Goal: Find specific page/section: Find specific page/section

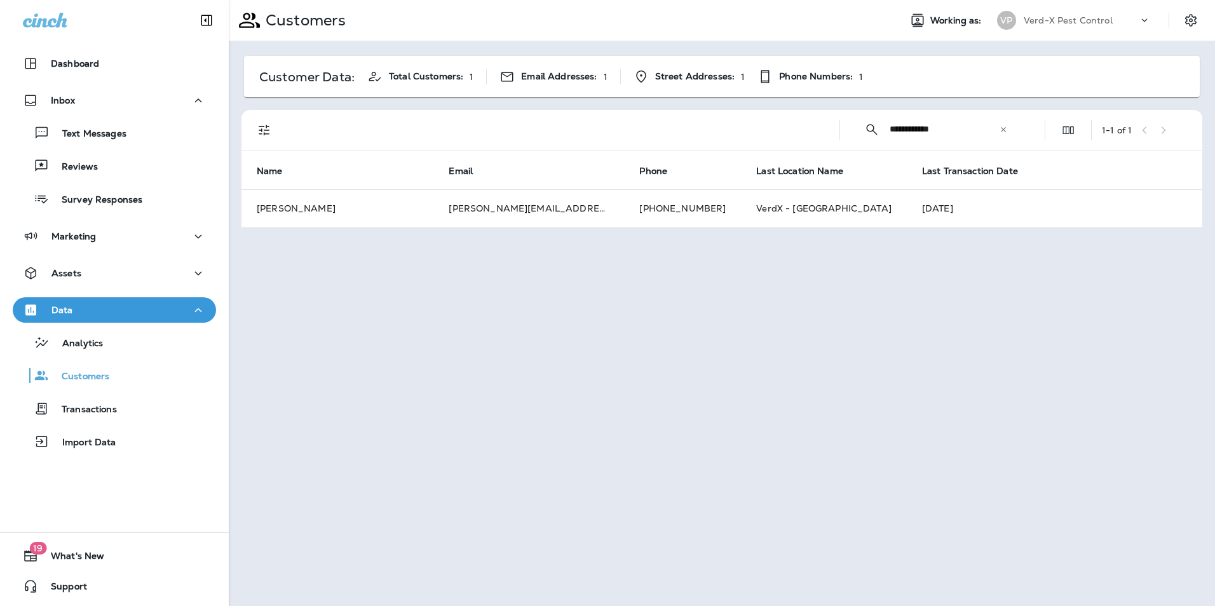
click at [1000, 130] on icon at bounding box center [1003, 129] width 9 height 9
click at [926, 130] on input "text" at bounding box center [956, 129] width 132 height 34
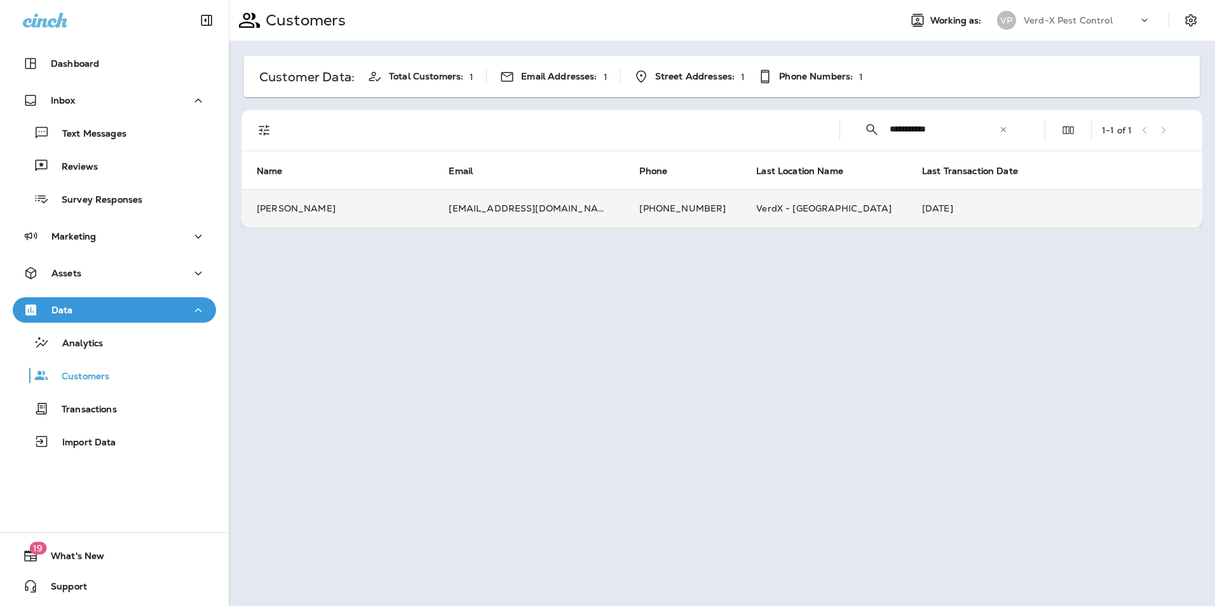
type input "**********"
click at [470, 210] on td "[EMAIL_ADDRESS][DOMAIN_NAME]" at bounding box center [528, 208] width 191 height 38
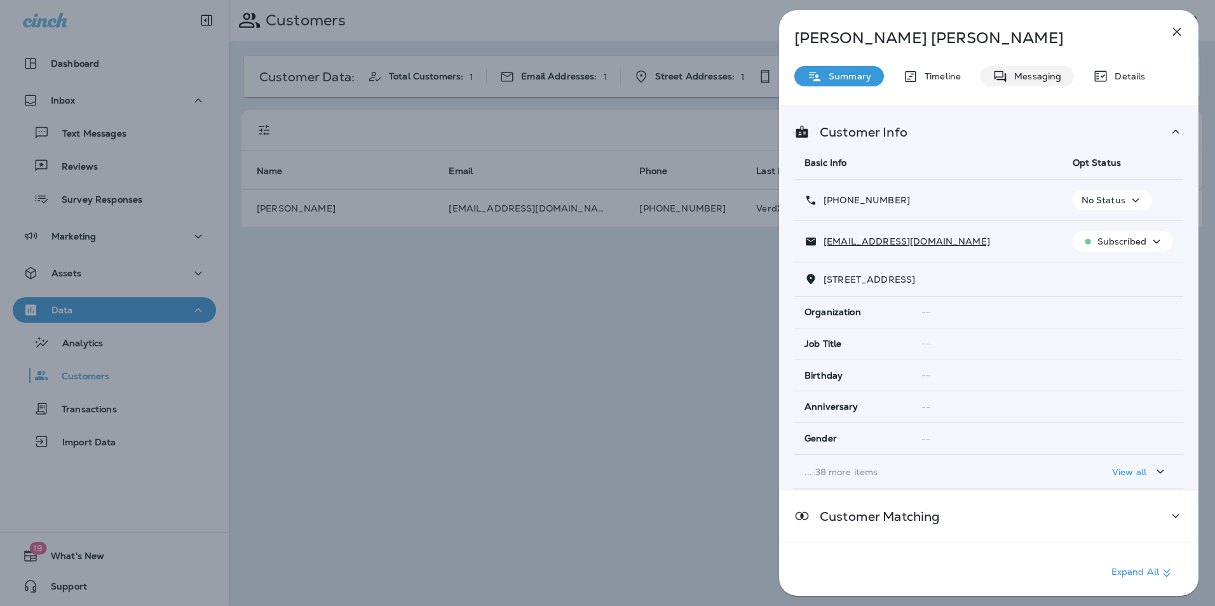
click at [1039, 74] on p "Messaging" at bounding box center [1034, 76] width 53 height 10
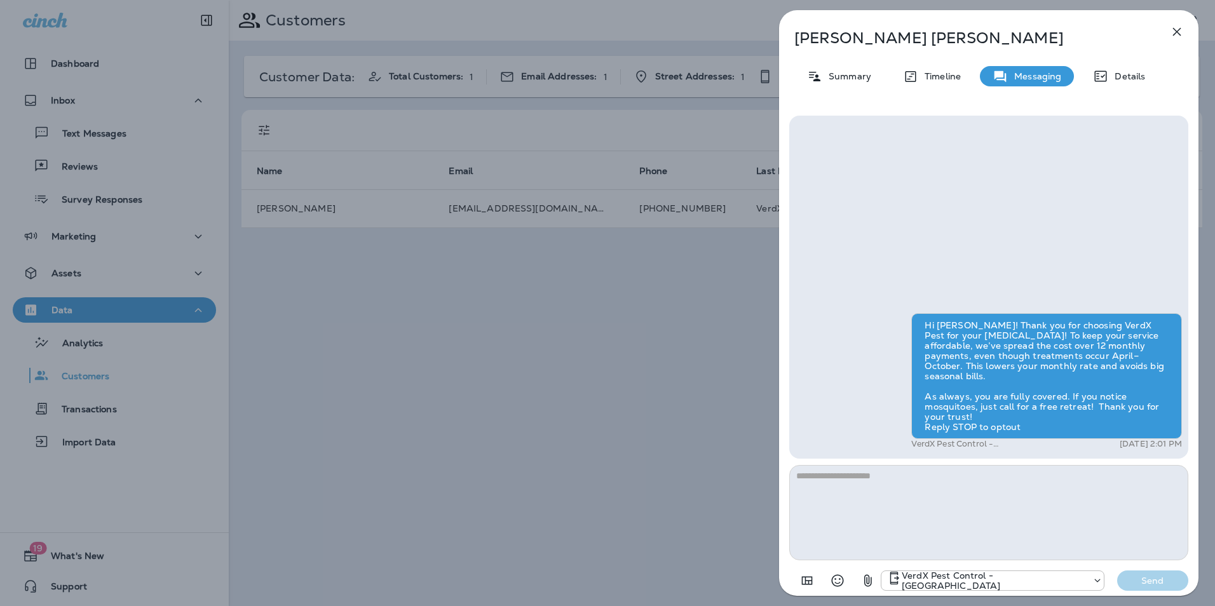
click at [503, 324] on div "[PERSON_NAME] Summary Timeline Messaging Details Hi [PERSON_NAME]! Thank you fo…" at bounding box center [607, 303] width 1215 height 606
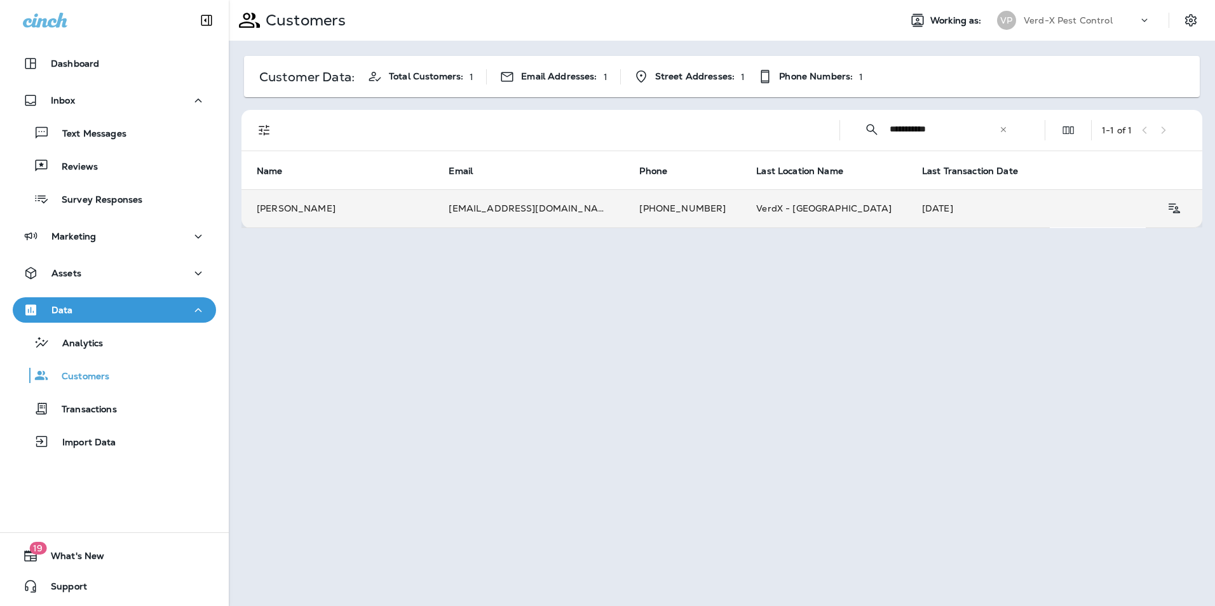
click at [310, 210] on td "[PERSON_NAME]" at bounding box center [338, 208] width 192 height 38
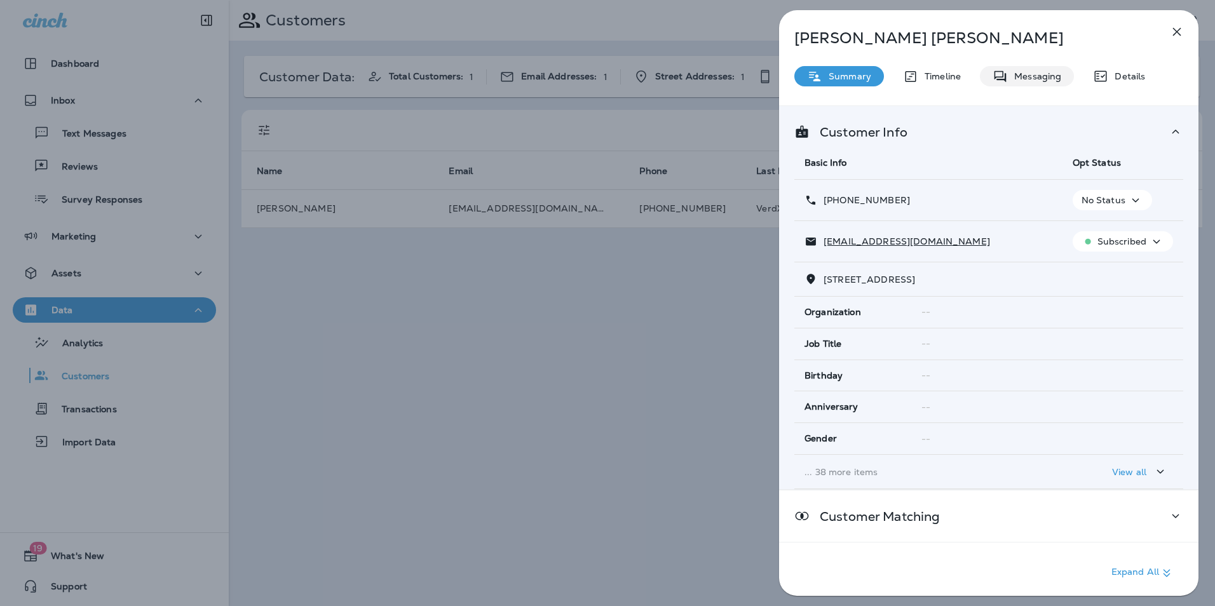
click at [1037, 69] on div "Messaging" at bounding box center [1027, 76] width 94 height 20
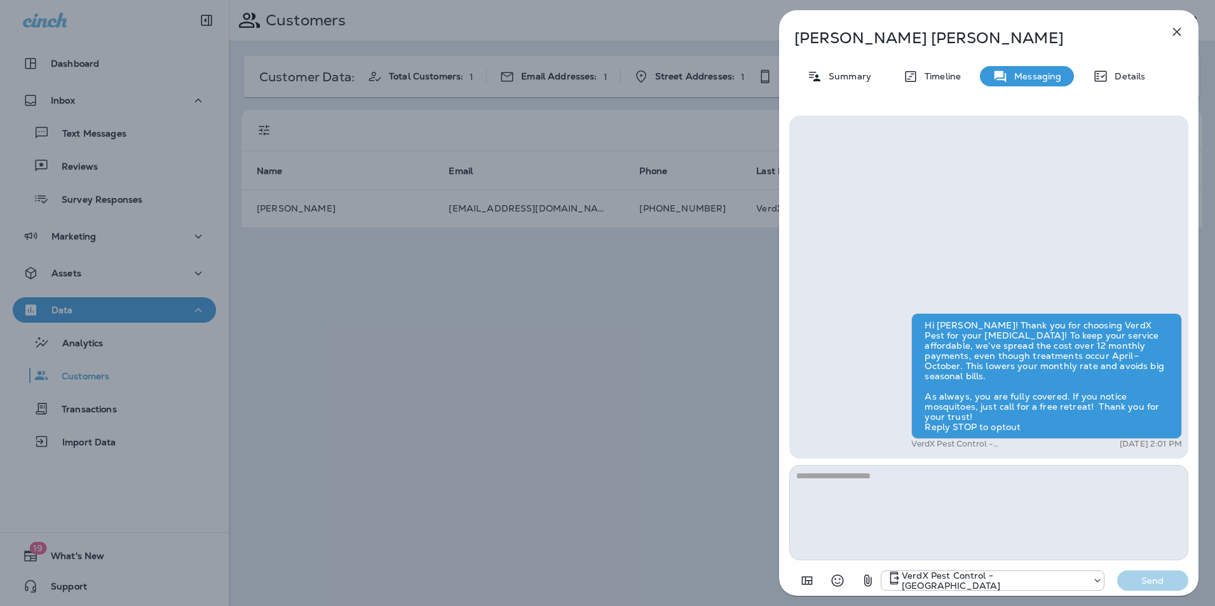
click at [1176, 32] on icon "button" at bounding box center [1177, 32] width 8 height 8
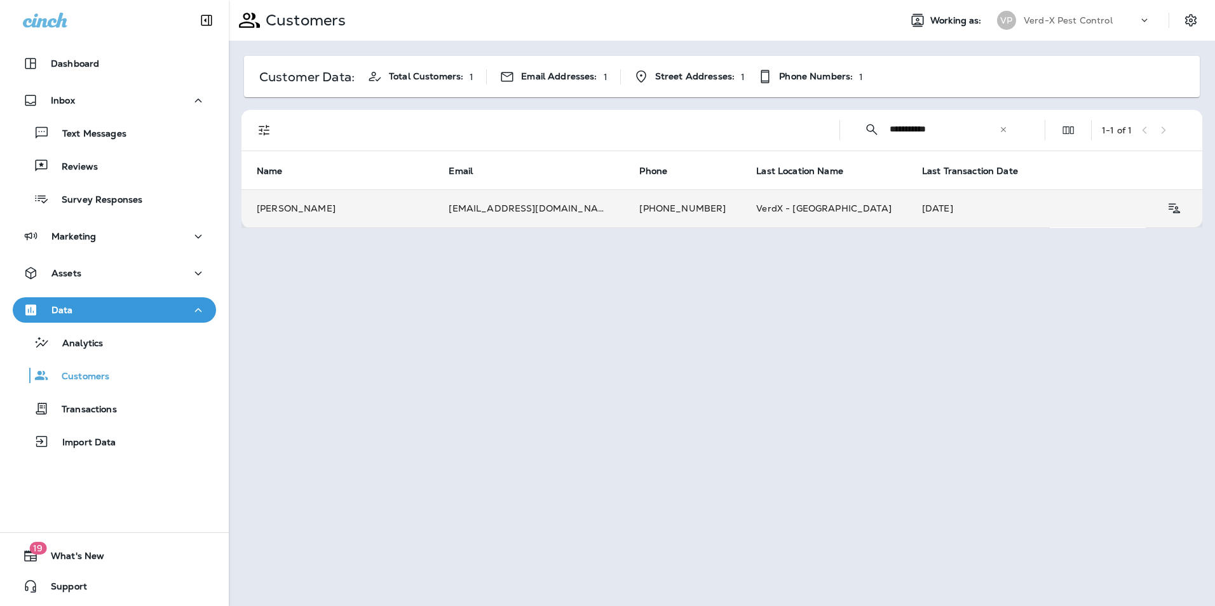
click at [537, 203] on td "[EMAIL_ADDRESS][DOMAIN_NAME]" at bounding box center [528, 208] width 191 height 38
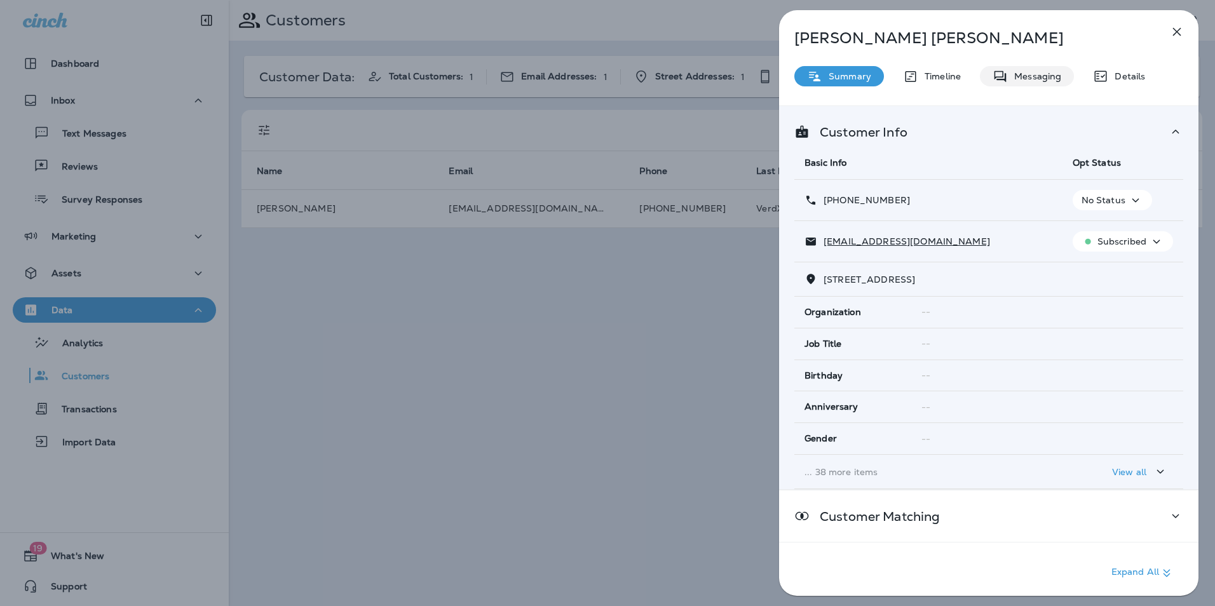
click at [1021, 74] on p "Messaging" at bounding box center [1034, 76] width 53 height 10
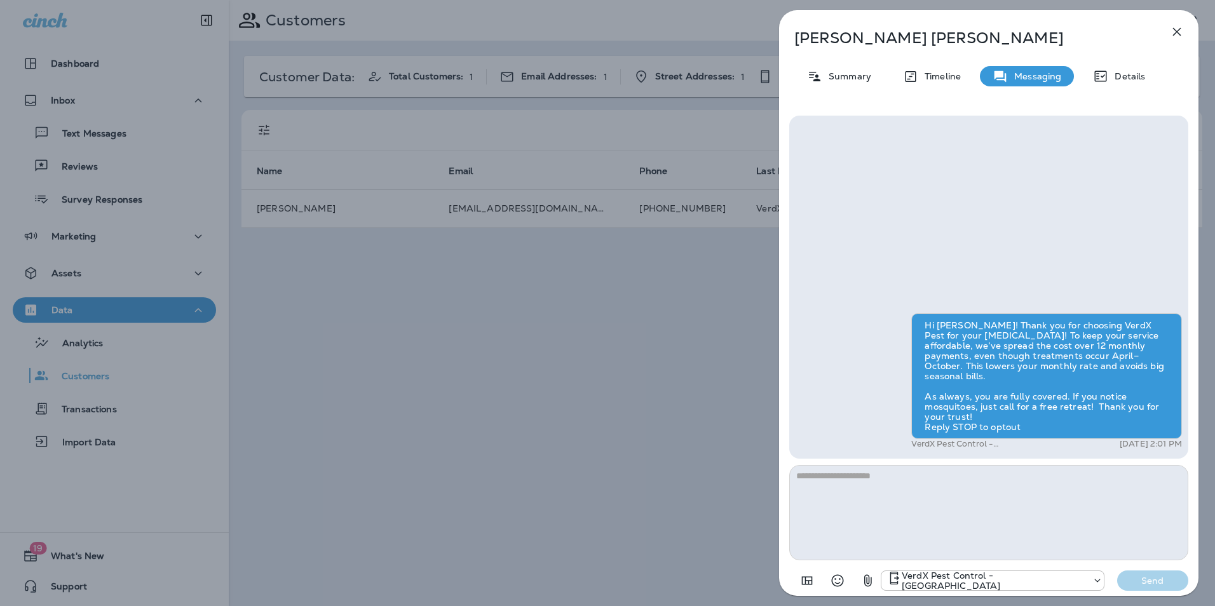
click at [1180, 34] on icon "button" at bounding box center [1176, 31] width 15 height 15
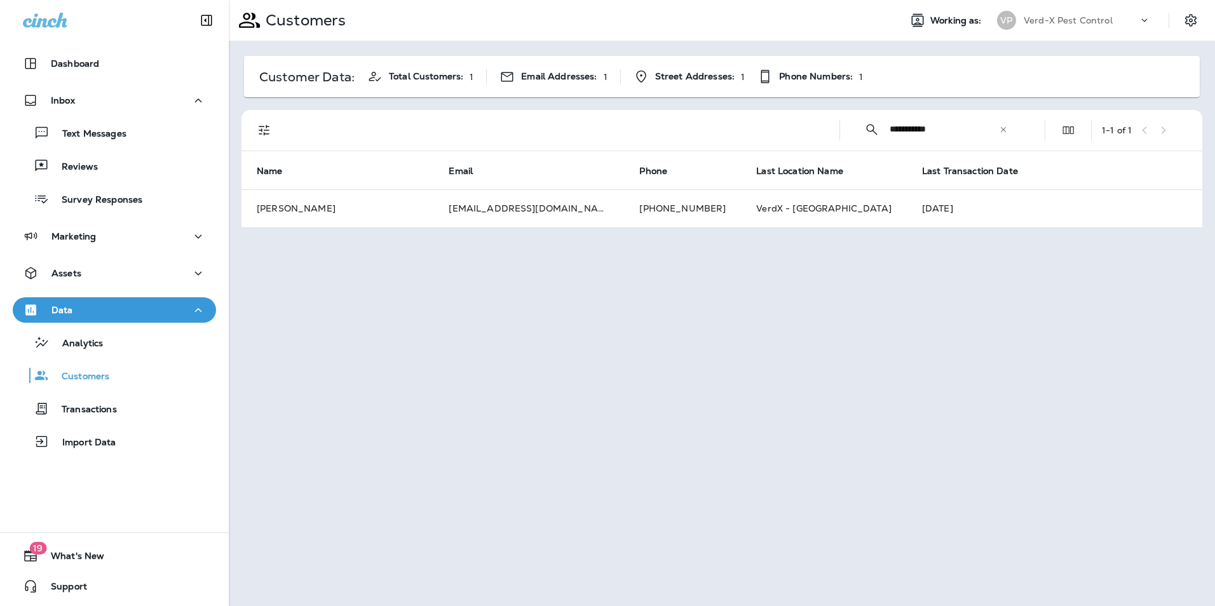
click at [1003, 128] on icon at bounding box center [1003, 128] width 5 height 5
click at [935, 128] on input "text" at bounding box center [956, 129] width 132 height 34
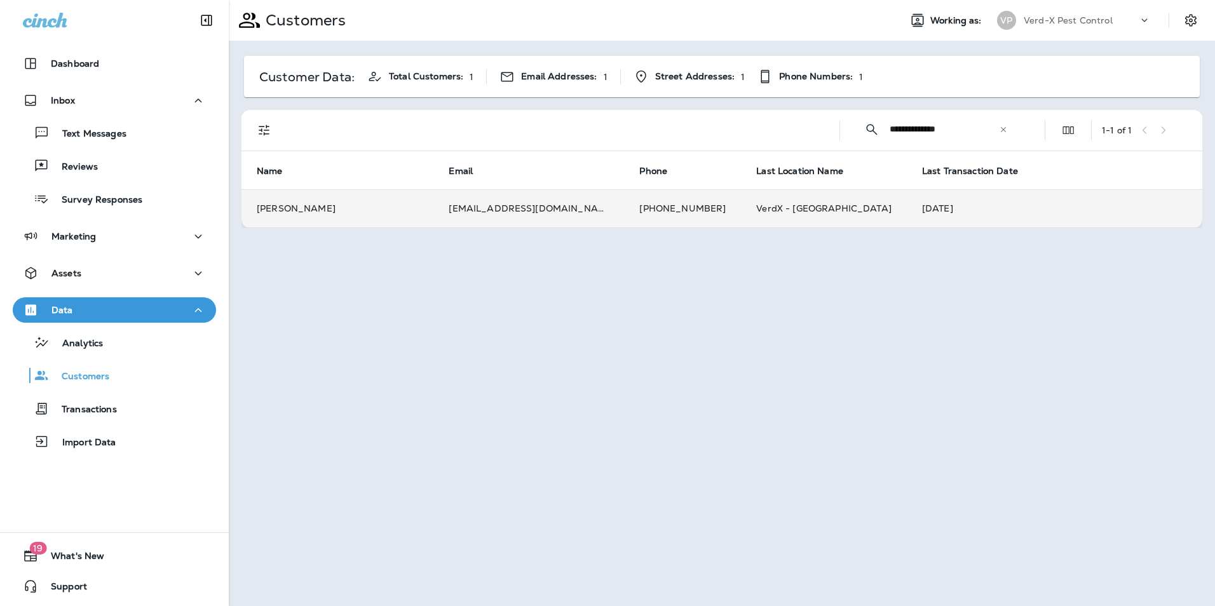
type input "**********"
click at [489, 210] on td "[EMAIL_ADDRESS][DOMAIN_NAME]" at bounding box center [528, 208] width 191 height 38
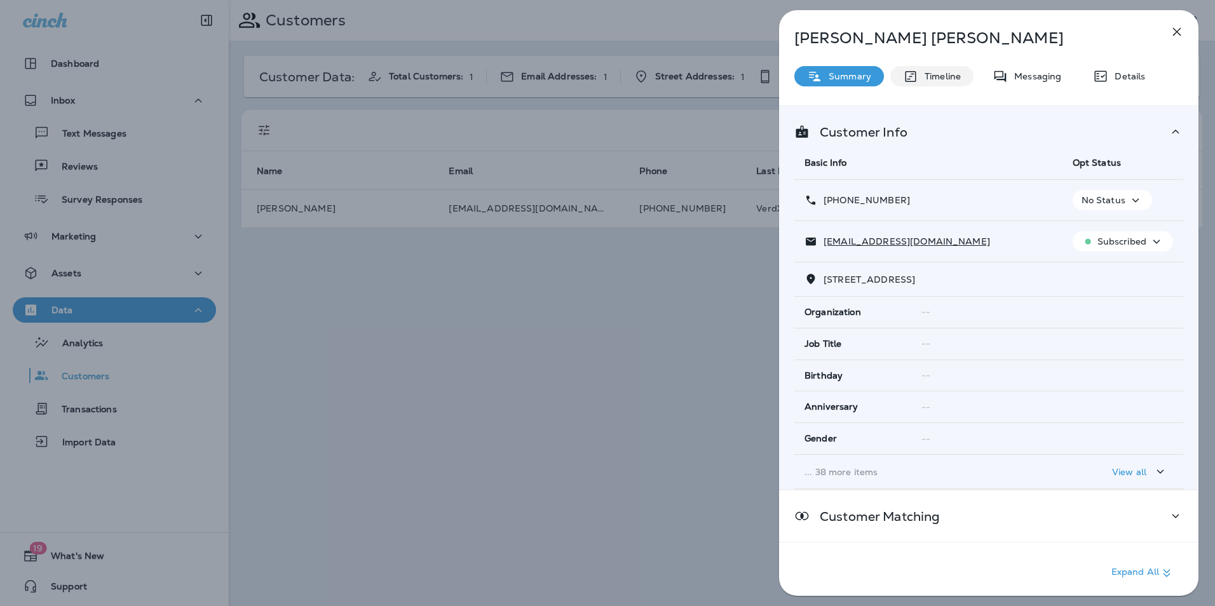
click at [932, 82] on div "Timeline" at bounding box center [931, 76] width 83 height 20
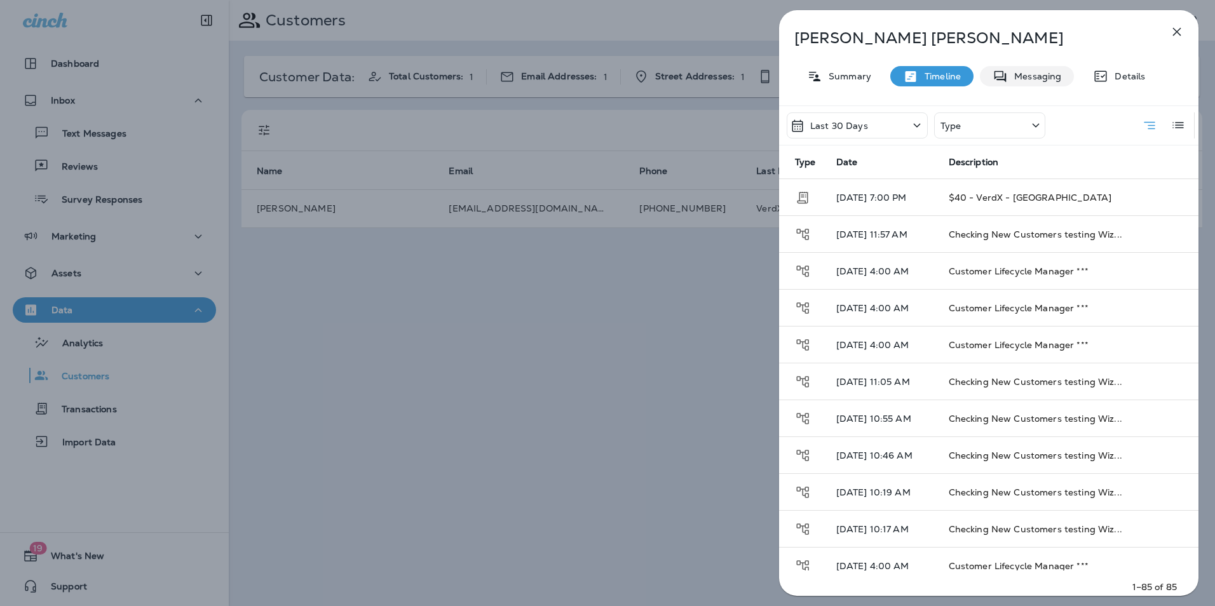
click at [1035, 75] on p "Messaging" at bounding box center [1034, 76] width 53 height 10
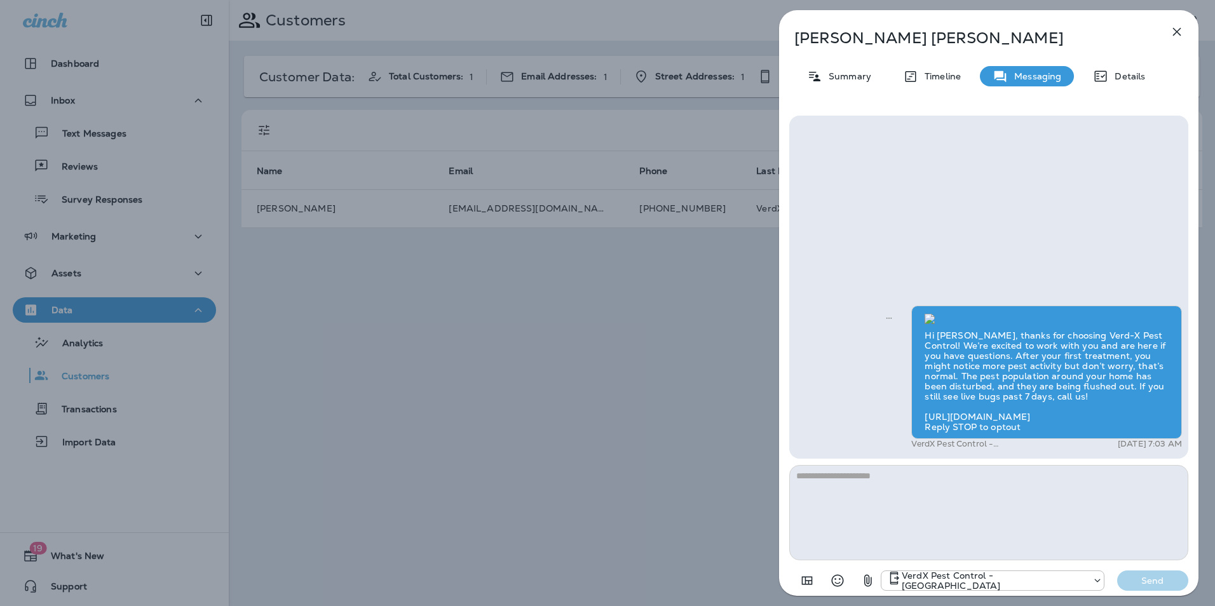
scroll to position [-207, 0]
click at [1184, 31] on icon "button" at bounding box center [1176, 31] width 15 height 15
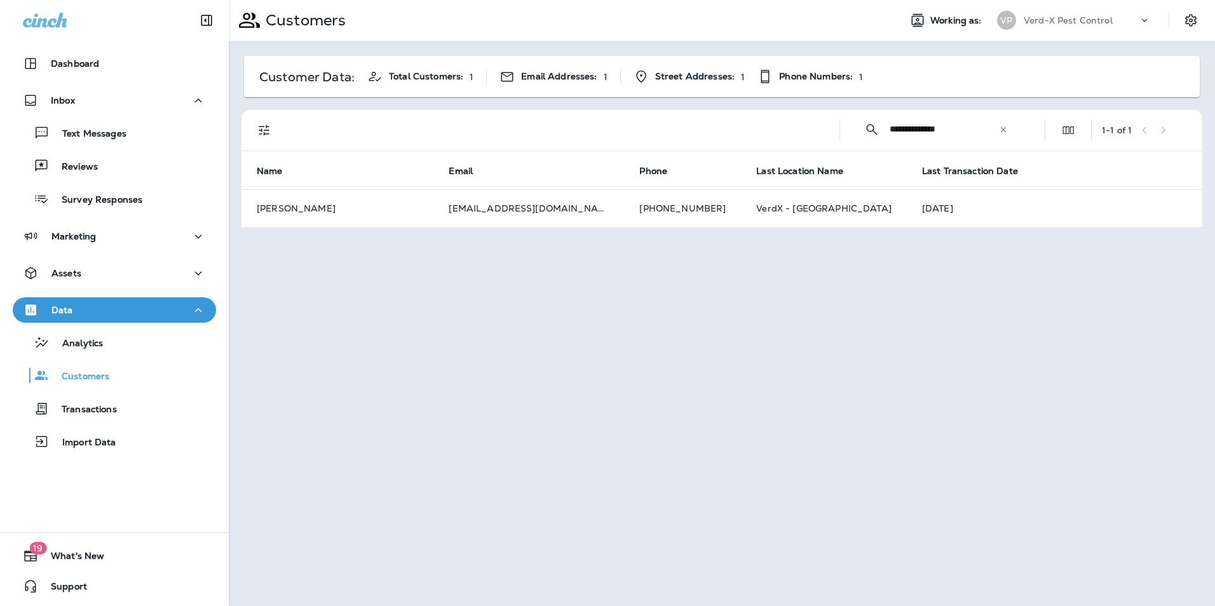
click at [1007, 130] on icon at bounding box center [1003, 129] width 9 height 9
click at [923, 126] on input "text" at bounding box center [956, 129] width 132 height 34
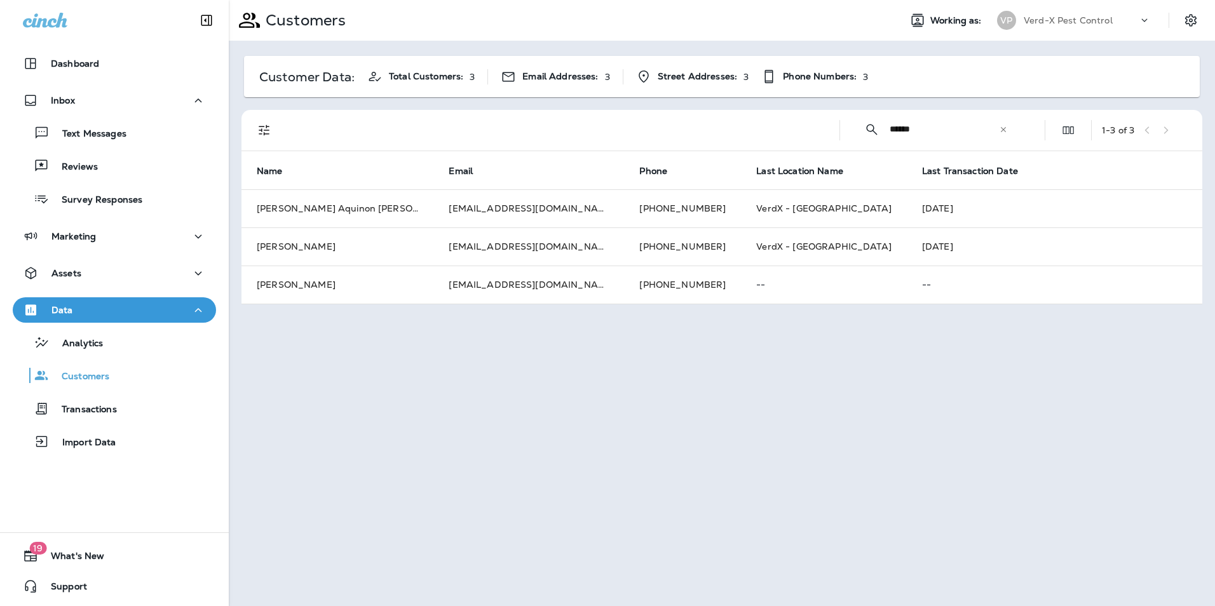
type input "******"
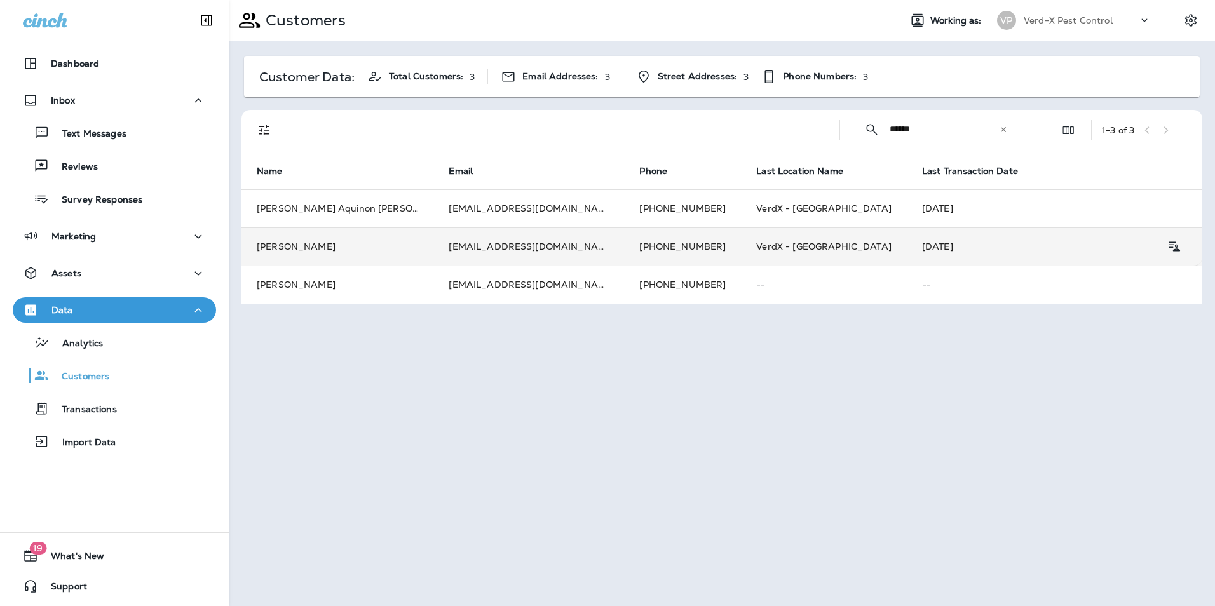
click at [532, 243] on td "[EMAIL_ADDRESS][DOMAIN_NAME]" at bounding box center [528, 247] width 191 height 38
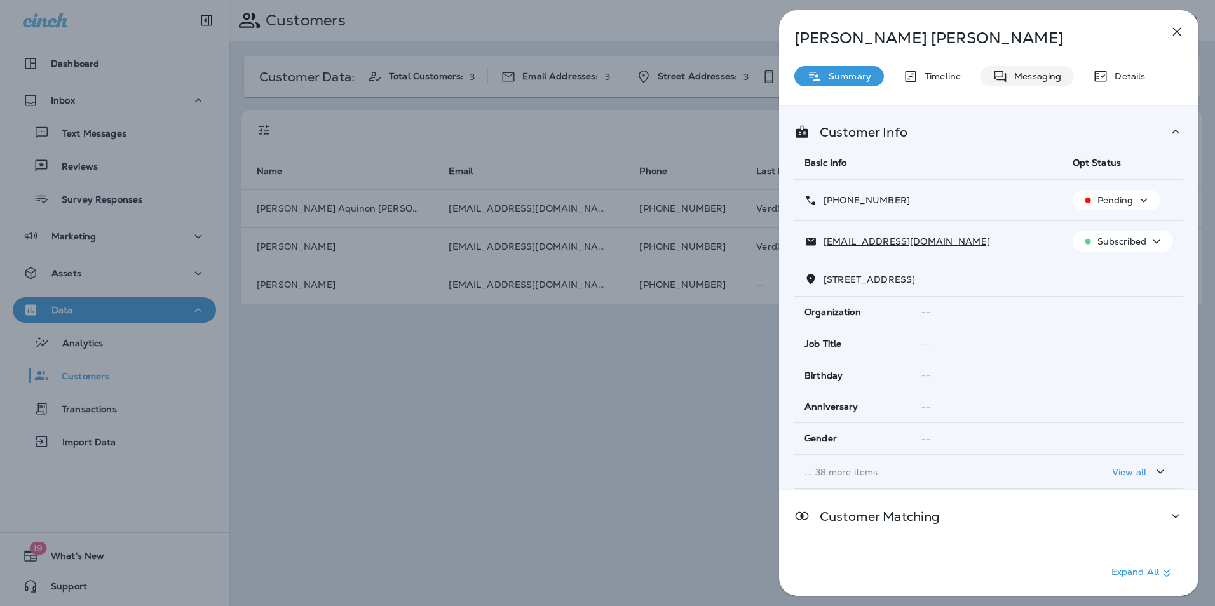
click at [1032, 73] on p "Messaging" at bounding box center [1034, 76] width 53 height 10
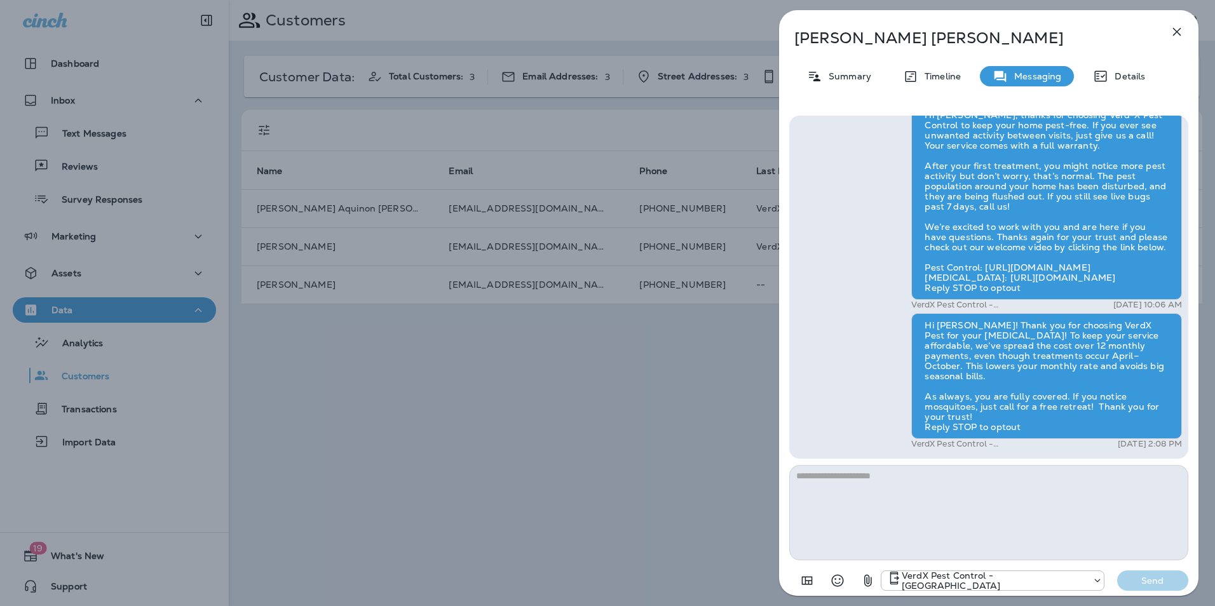
click at [1185, 39] on button "button" at bounding box center [1176, 31] width 25 height 25
